Goal: Transaction & Acquisition: Purchase product/service

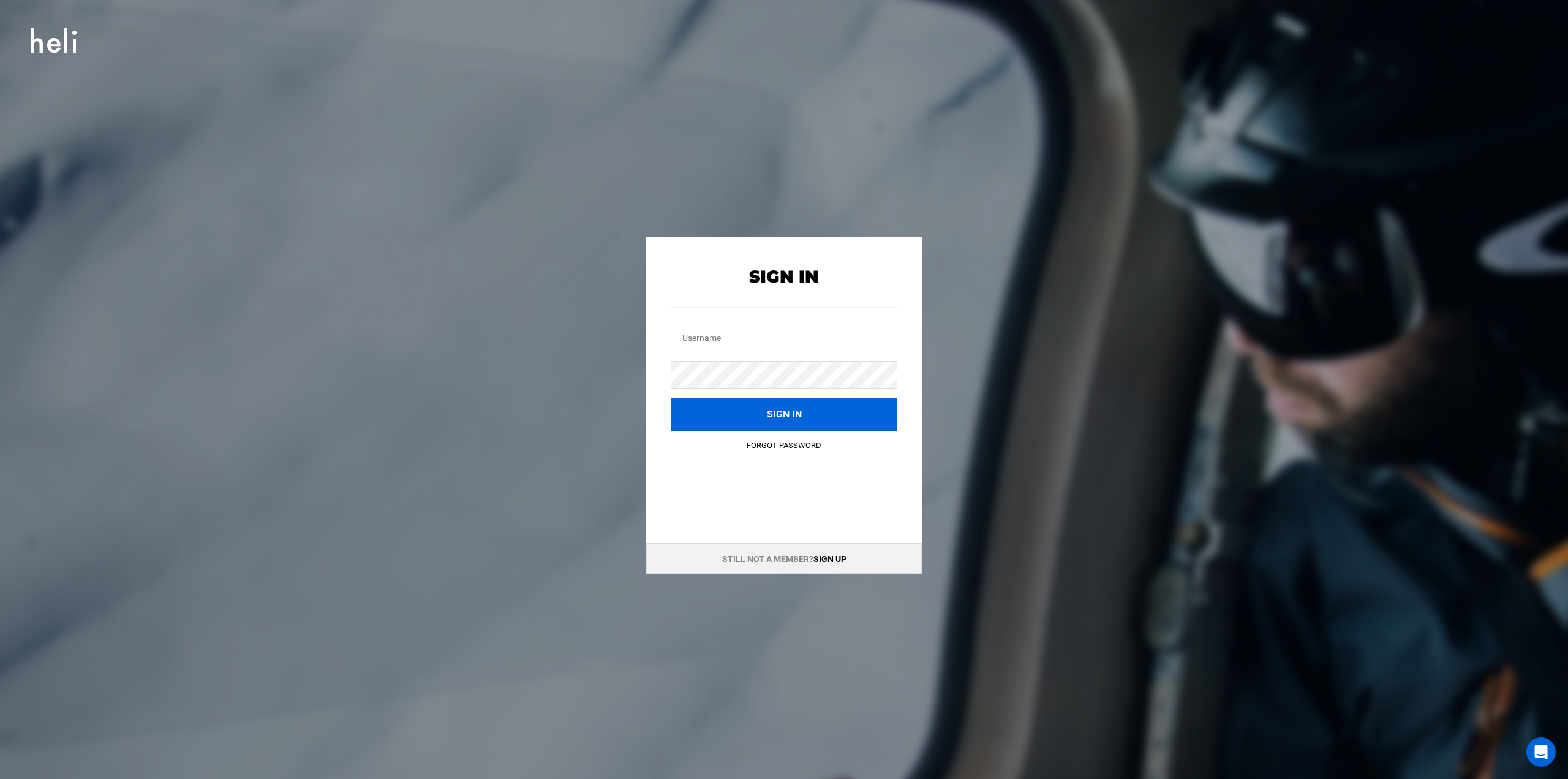
type input "[EMAIL_ADDRESS][DOMAIN_NAME]"
click at [789, 410] on button "Sign in" at bounding box center [784, 414] width 226 height 33
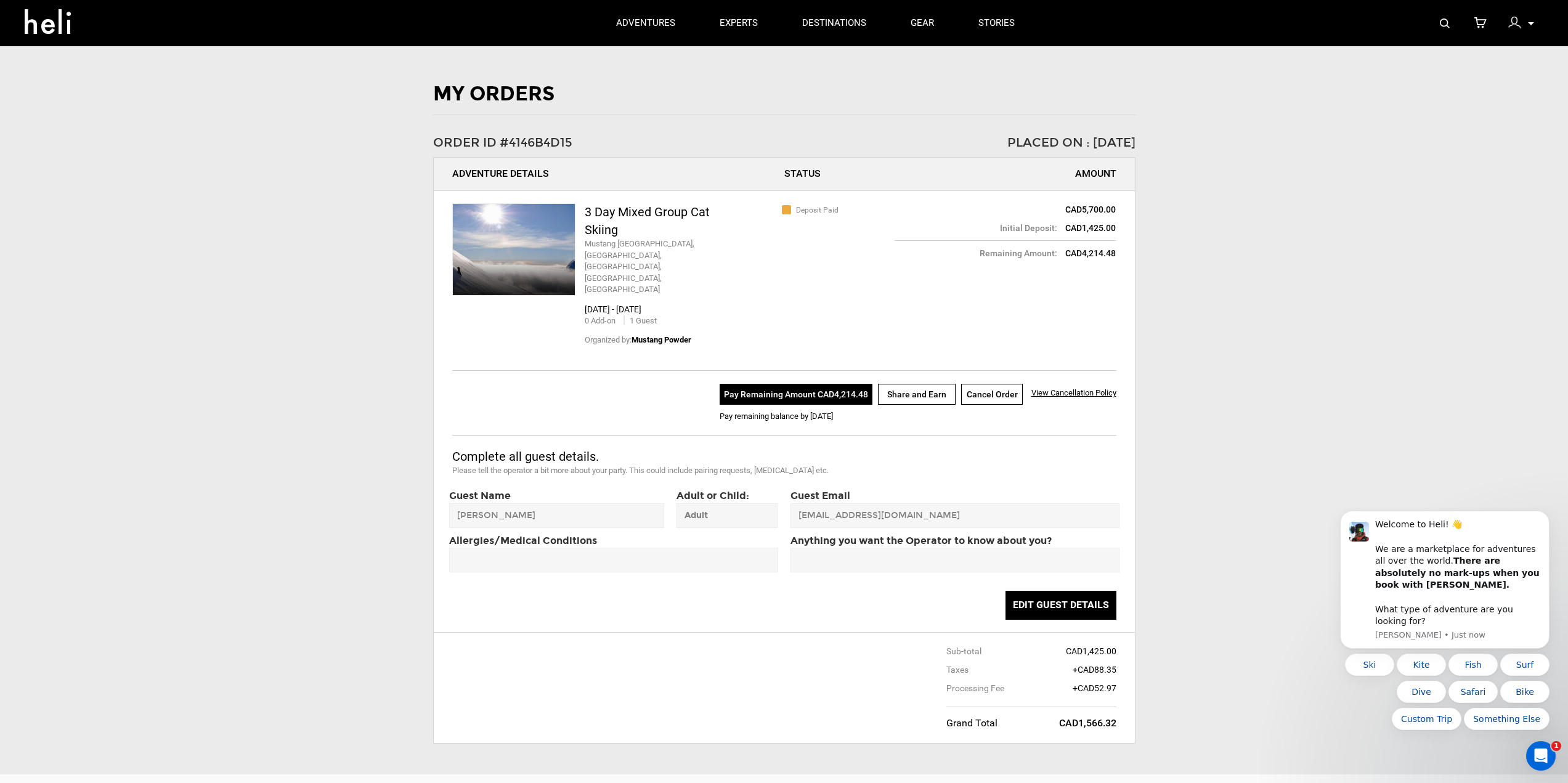
click at [790, 384] on button "Pay Remaining Amount CAD4,214.48" at bounding box center [795, 394] width 152 height 21
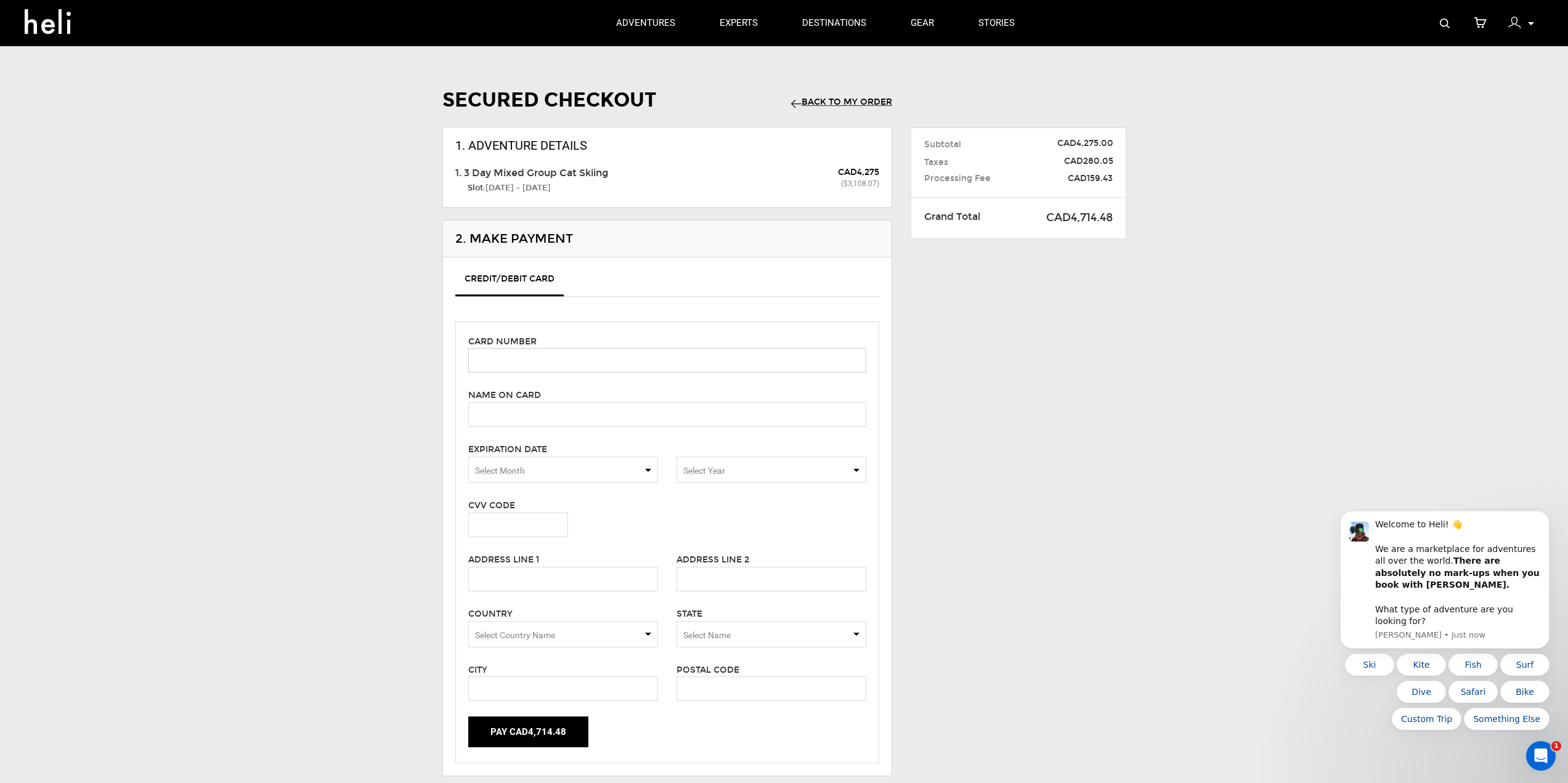
click at [653, 361] on input "text" at bounding box center [667, 360] width 398 height 24
type input "[CREDIT_CARD_NUMBER]"
type input "[PERSON_NAME]"
type input "624"
click at [647, 470] on span "Select Month" at bounding box center [563, 470] width 190 height 26
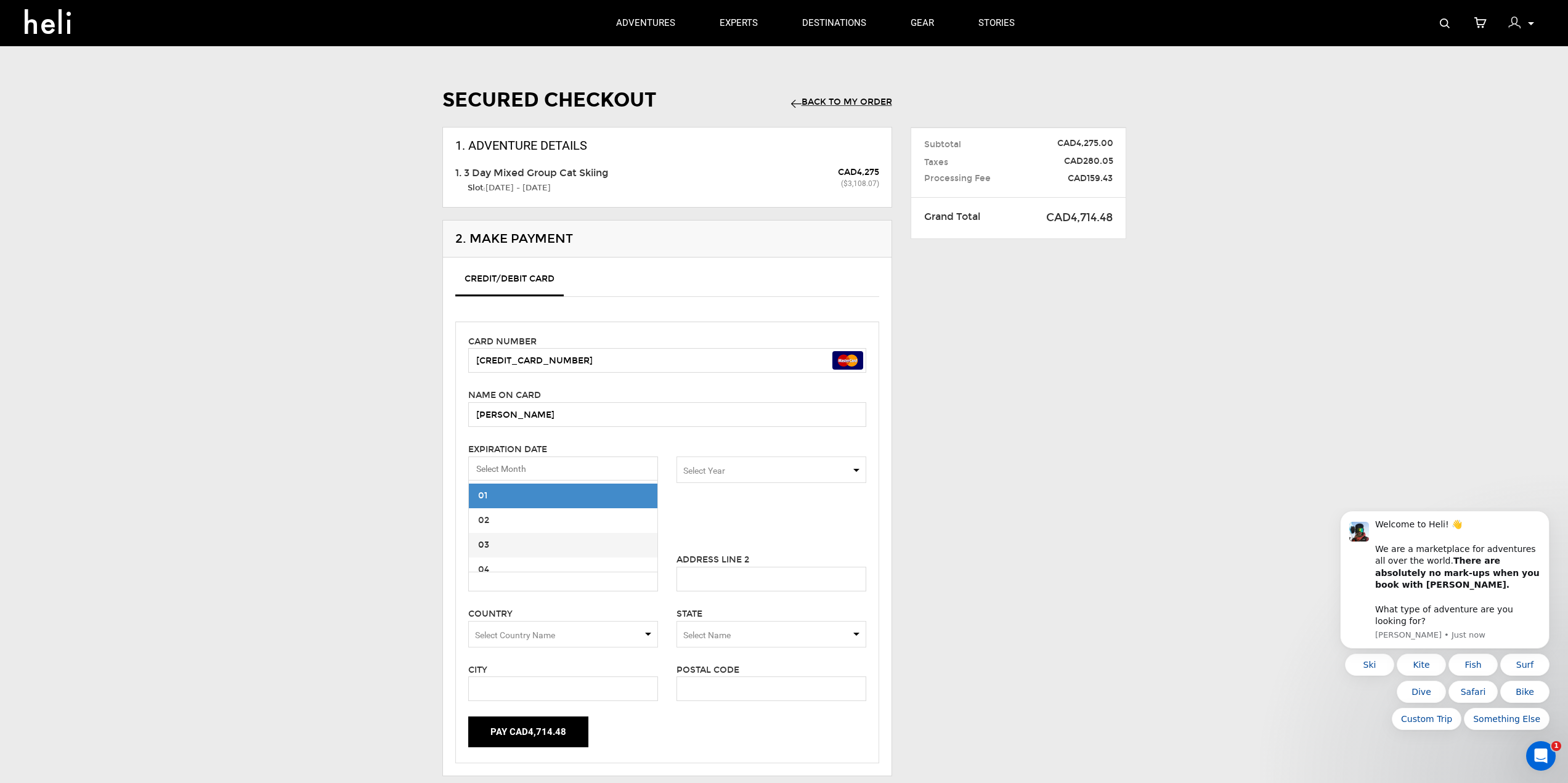
click at [552, 542] on span "03" at bounding box center [563, 545] width 188 height 24
click at [854, 467] on span "Select Year" at bounding box center [771, 470] width 190 height 26
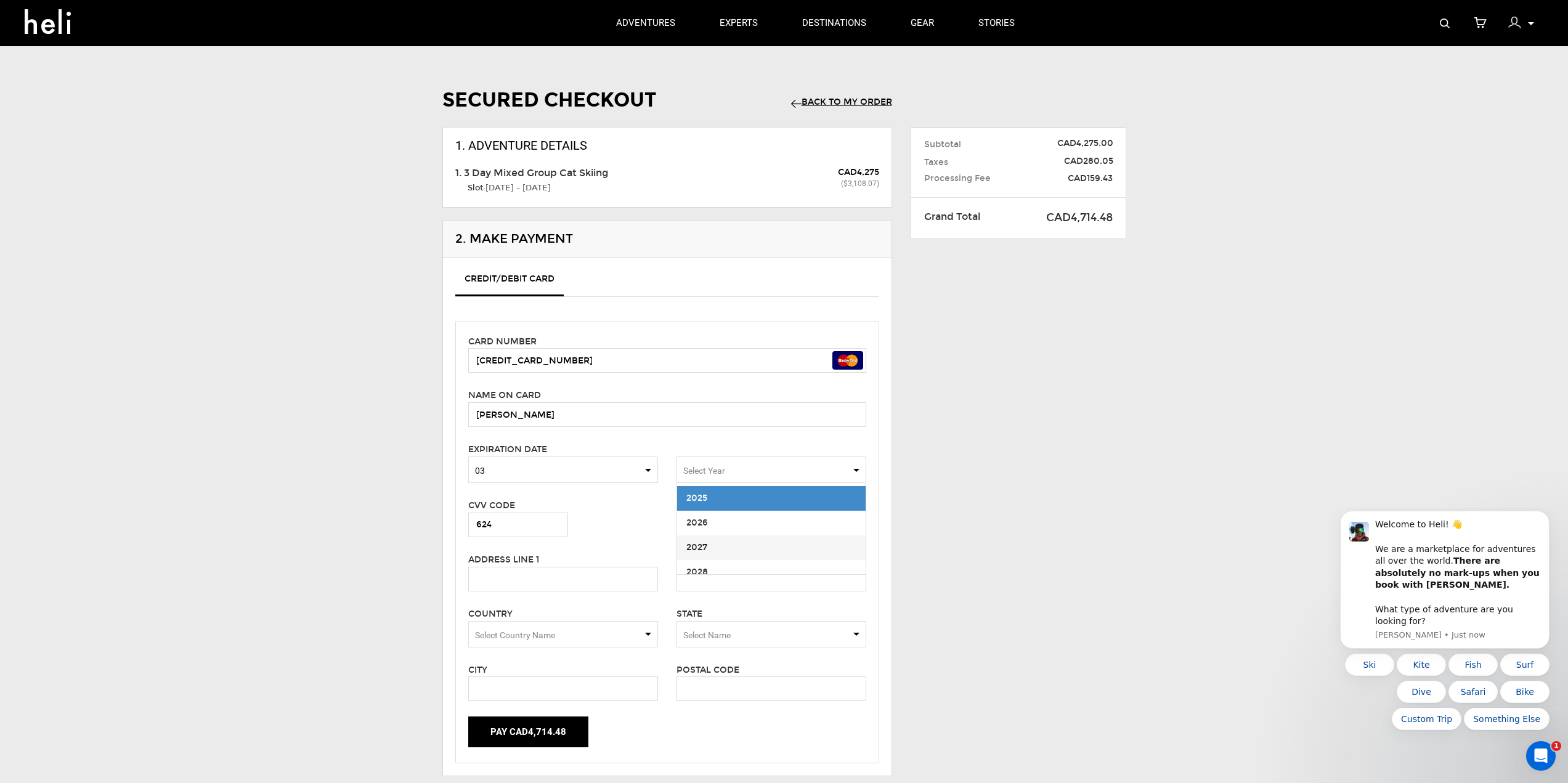
click at [715, 545] on span "2027" at bounding box center [771, 548] width 188 height 24
click at [623, 580] on input "text" at bounding box center [563, 579] width 190 height 24
type input "[STREET_ADDRESS]"
click at [646, 630] on span "Select Country Name" at bounding box center [563, 634] width 190 height 26
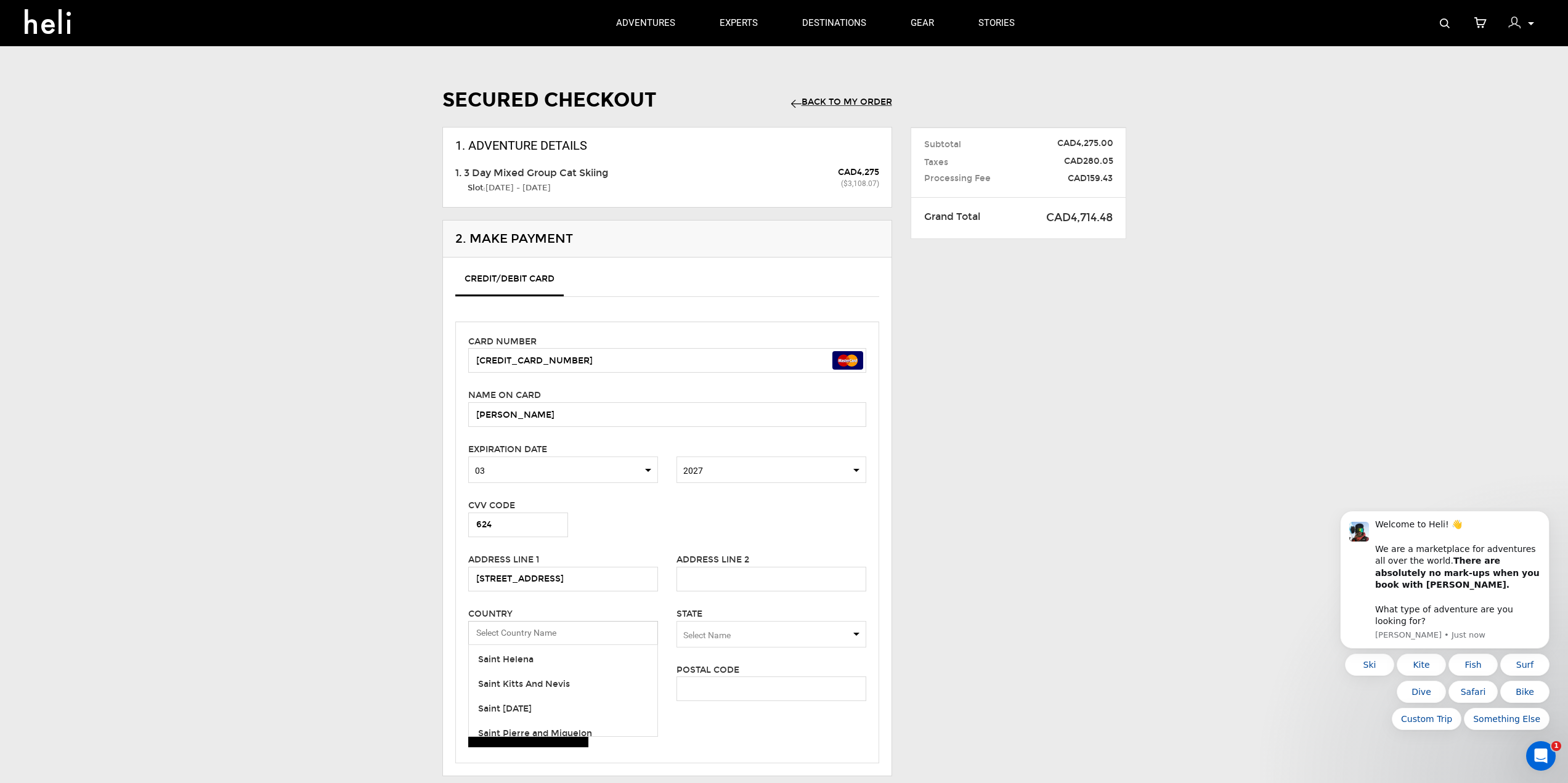
scroll to position [5686, 0]
click at [517, 662] on span "[GEOGRAPHIC_DATA]" at bounding box center [525, 666] width 95 height 11
click at [856, 628] on span "Select Name" at bounding box center [771, 634] width 190 height 26
click at [717, 672] on div "[US_STATE]" at bounding box center [771, 671] width 170 height 12
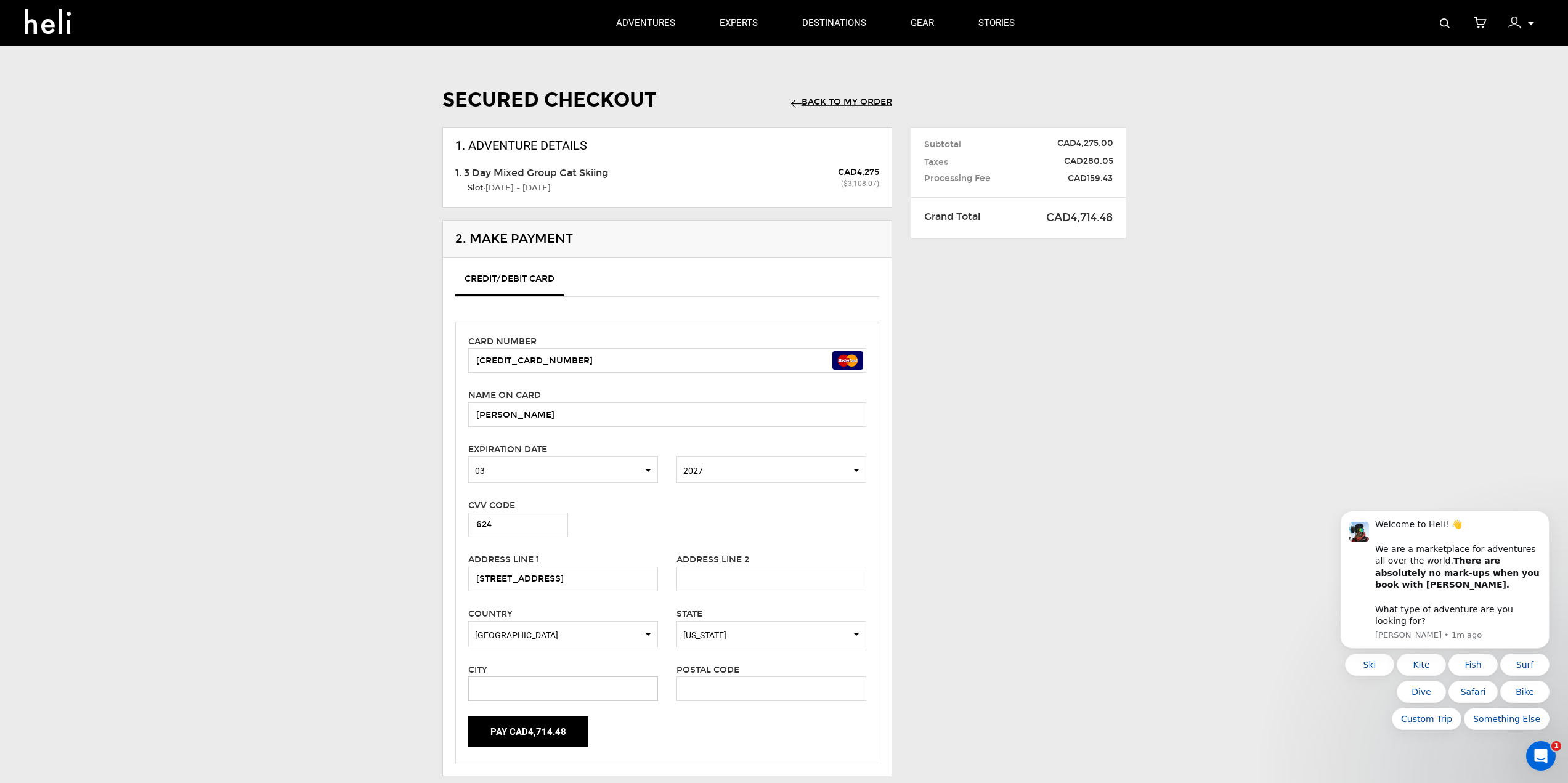
click at [540, 687] on input "text" at bounding box center [563, 689] width 190 height 24
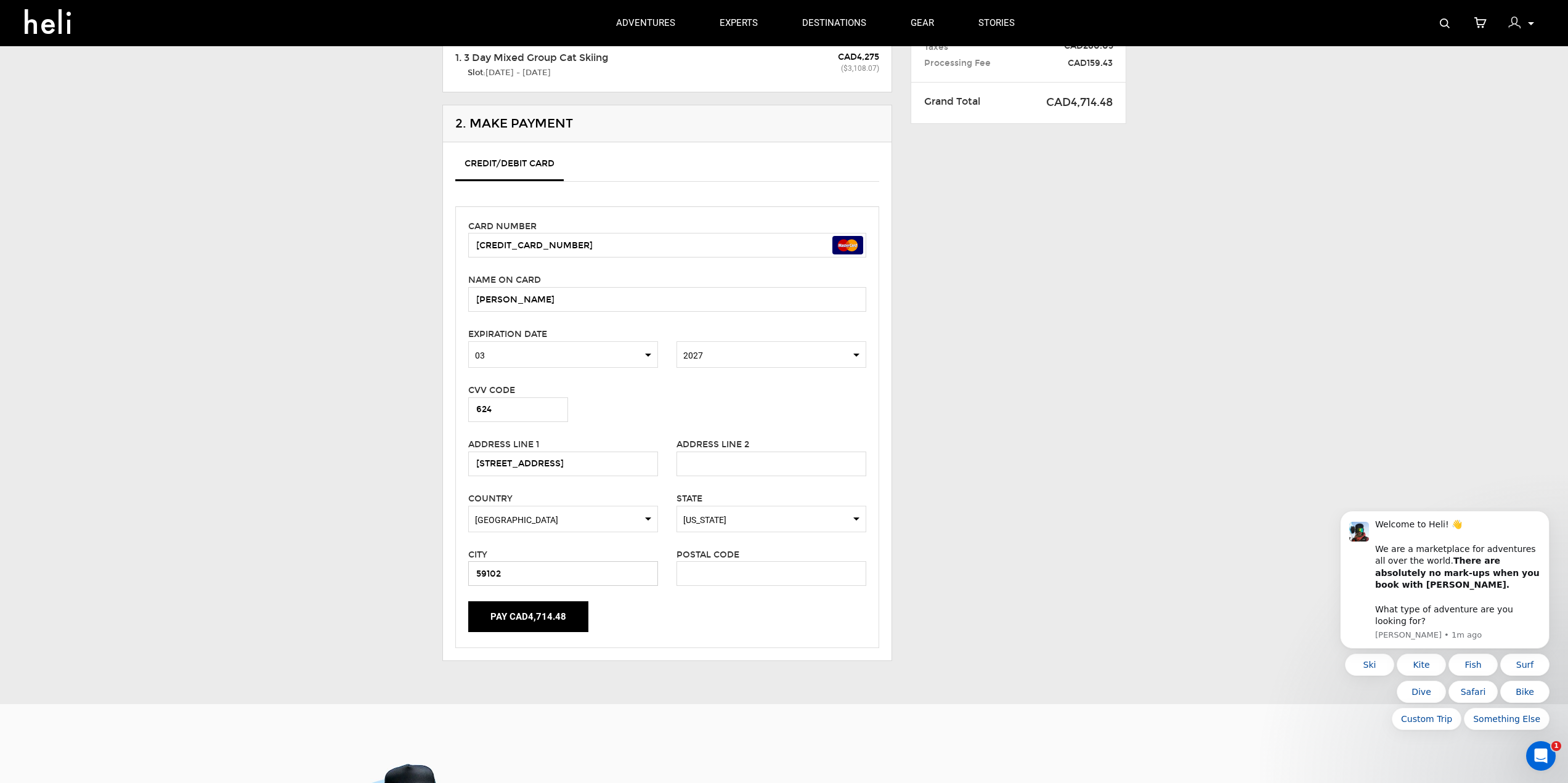
scroll to position [123, 0]
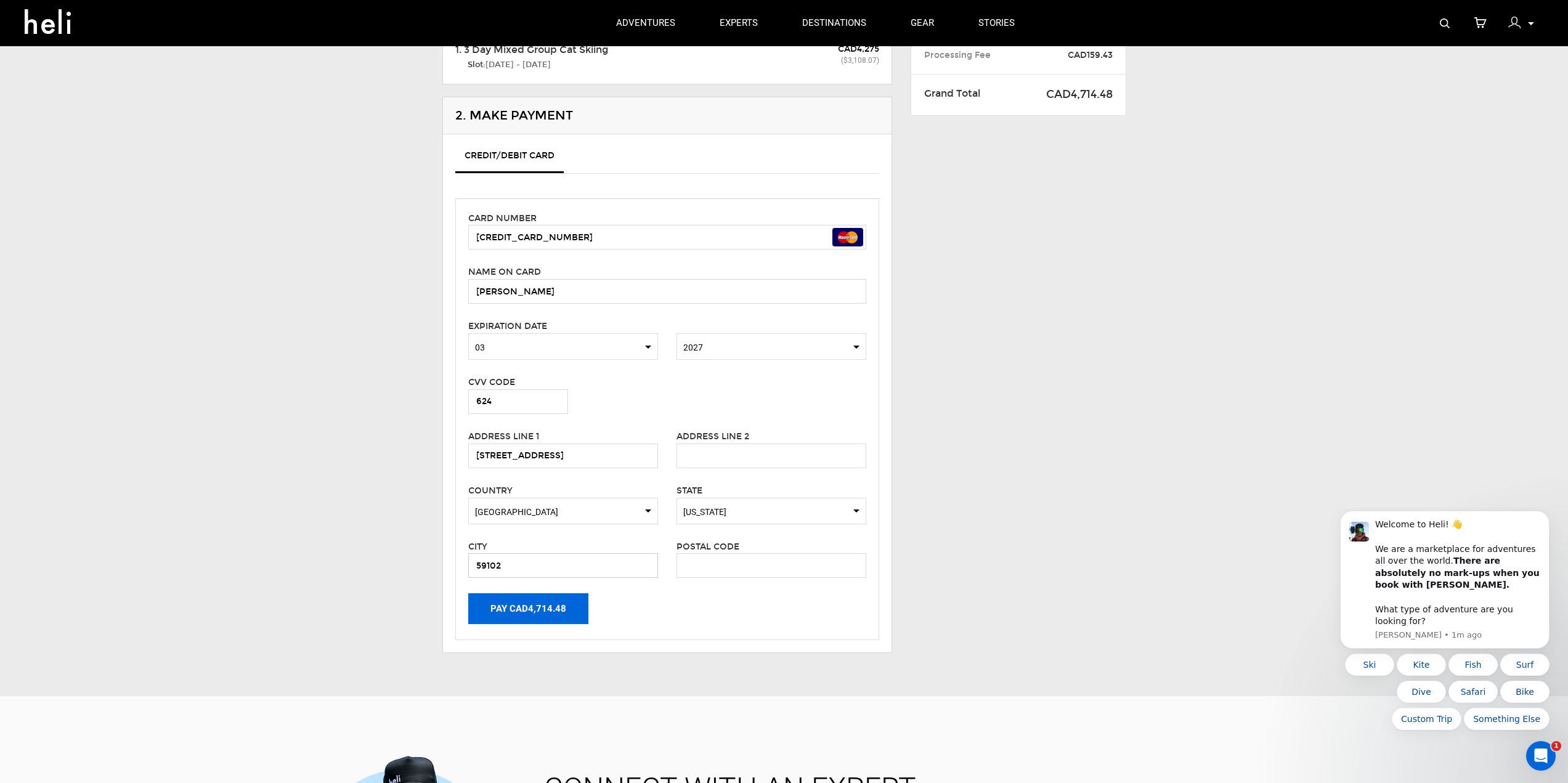
type input "59102"
click at [540, 605] on button "Pay CAD4,714.48" at bounding box center [528, 608] width 120 height 31
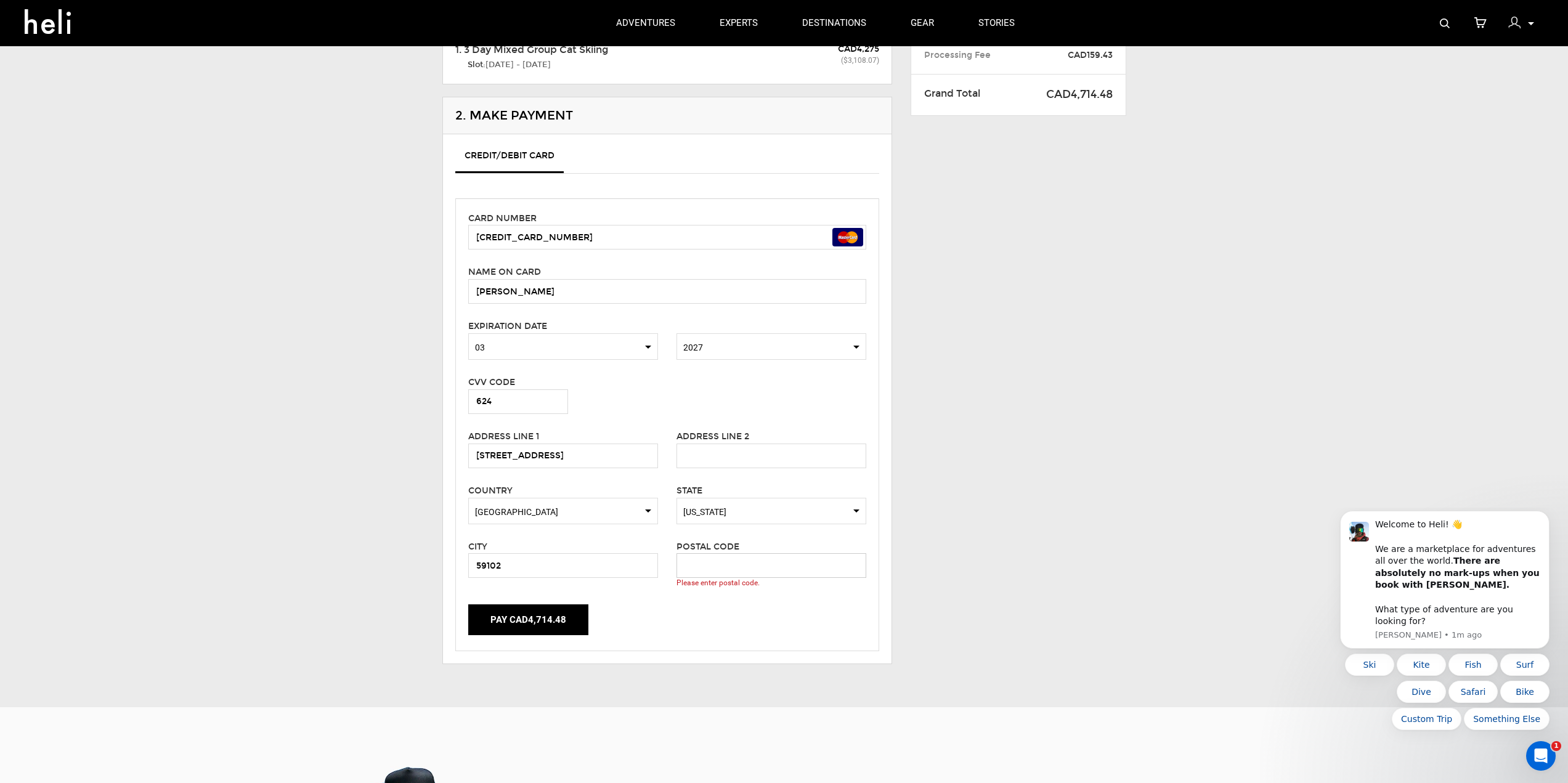
click at [686, 563] on input "text" at bounding box center [771, 565] width 190 height 24
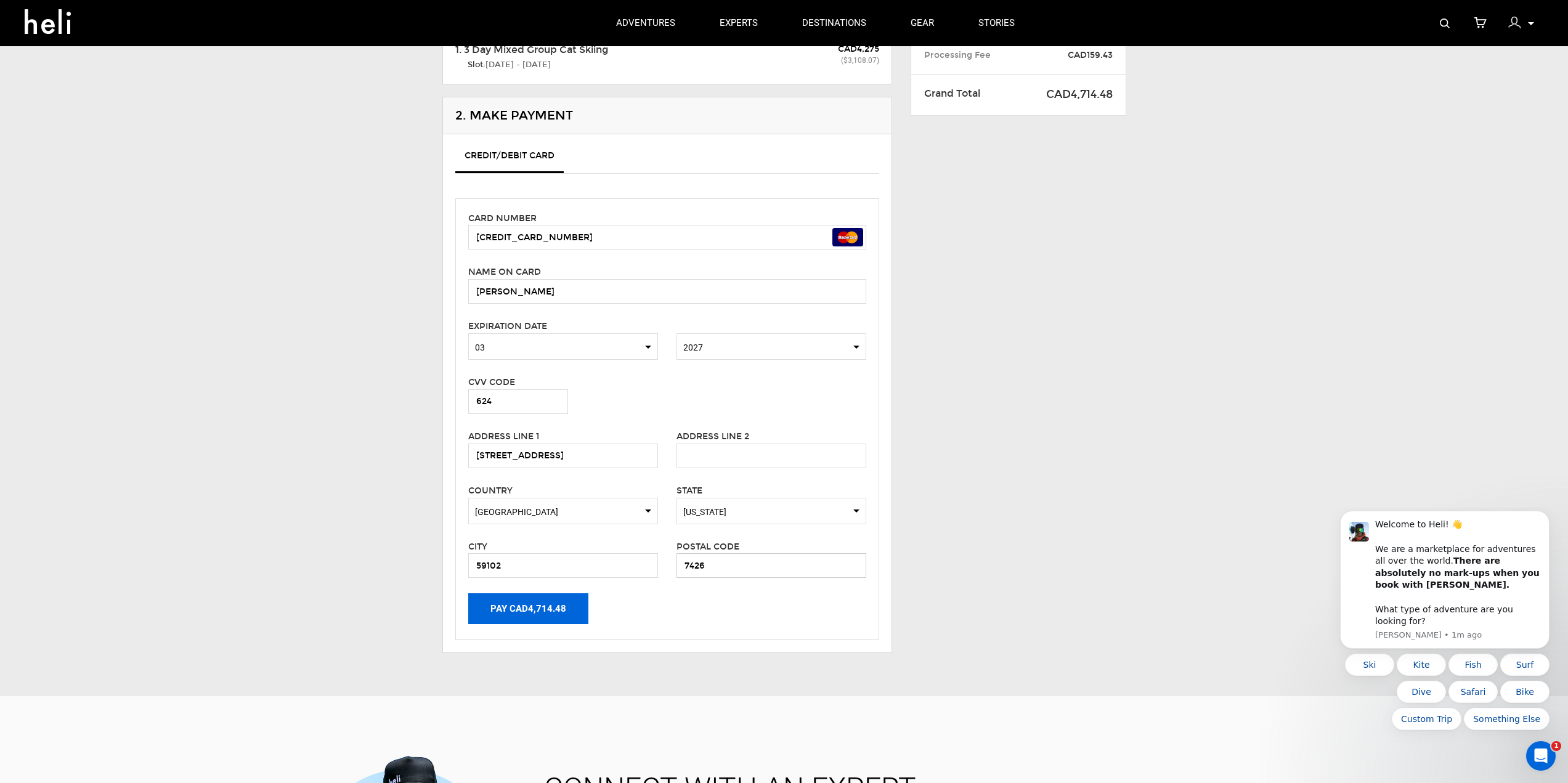
type input "7426"
click at [511, 606] on button "Pay CAD4,714.48" at bounding box center [528, 608] width 120 height 31
